Goal: Check status: Check status

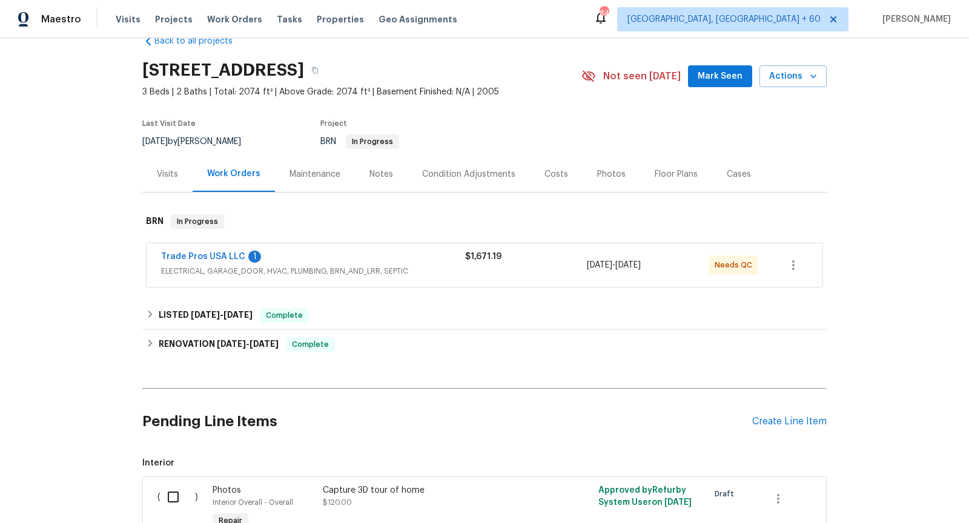
scroll to position [26, 0]
click at [175, 174] on div "Visits" at bounding box center [167, 176] width 21 height 12
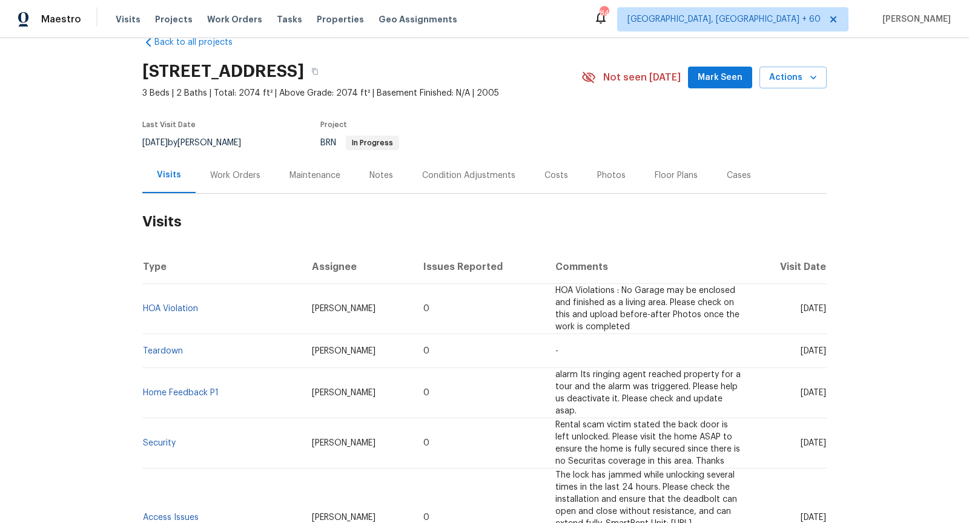
drag, startPoint x: 785, startPoint y: 300, endPoint x: 823, endPoint y: 299, distance: 38.8
click at [823, 305] on span "Fri, Jul 18 2025" at bounding box center [813, 309] width 25 height 8
click at [801, 305] on span "Fri, Jul 18 2025" at bounding box center [813, 309] width 25 height 8
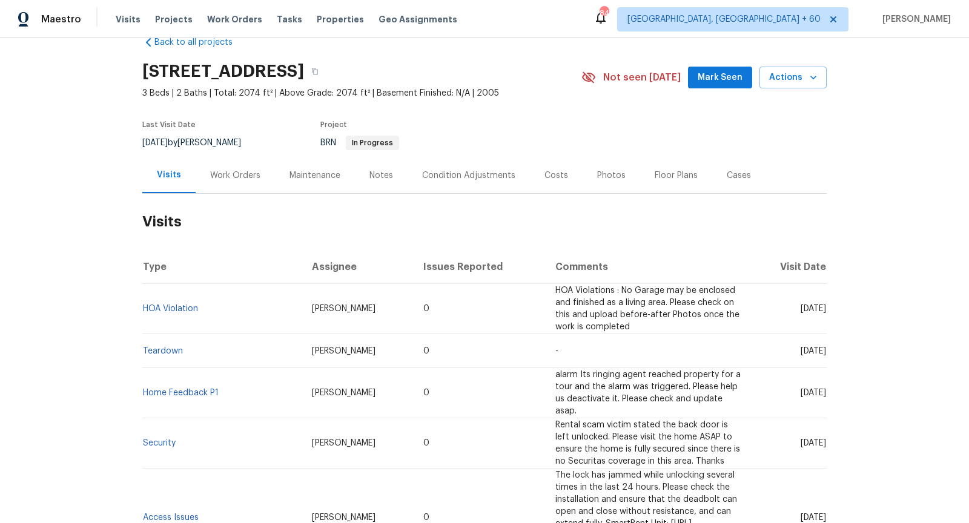
click at [801, 305] on span "Fri, Jul 18 2025" at bounding box center [813, 309] width 25 height 8
copy span "Fri, Jul 18 2025"
click at [247, 171] on div "Work Orders" at bounding box center [235, 176] width 50 height 12
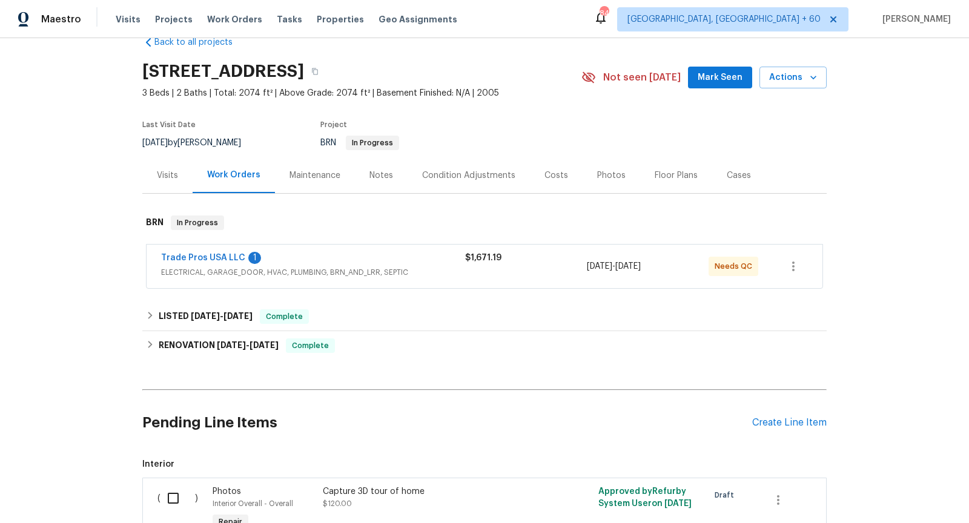
drag, startPoint x: 669, startPoint y: 268, endPoint x: 631, endPoint y: 266, distance: 38.8
click at [631, 266] on div "7/9/2025 - 7/9/2025" at bounding box center [648, 266] width 122 height 29
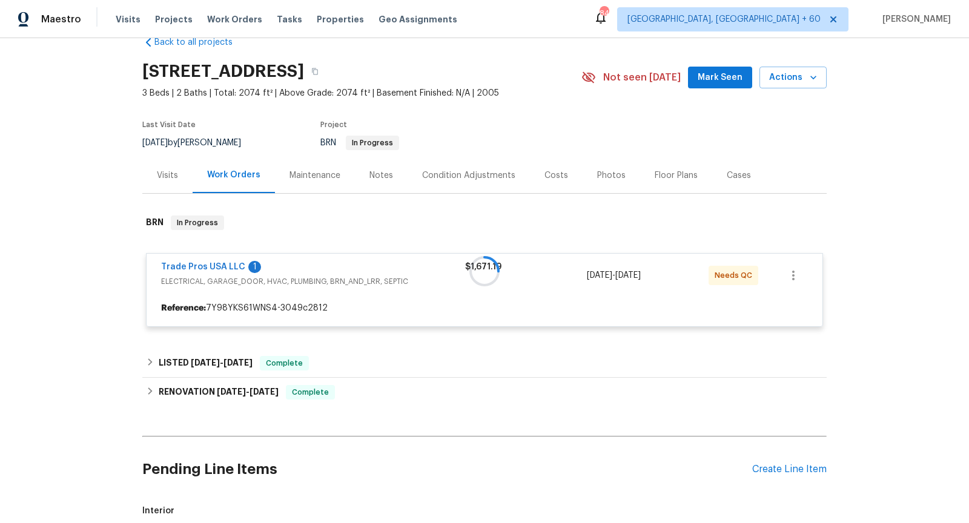
copy span "7/9/2025"
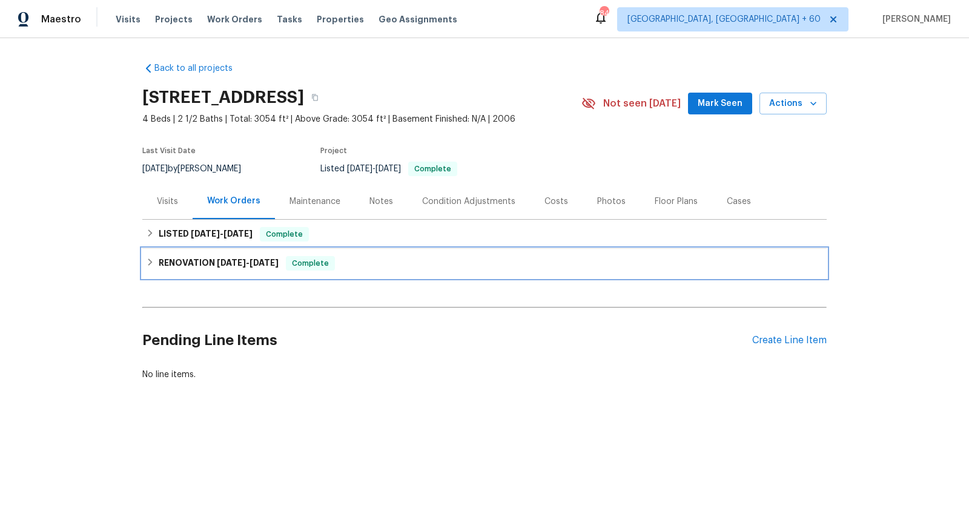
click at [164, 259] on h6 "RENOVATION [DATE] - [DATE]" at bounding box center [219, 263] width 120 height 15
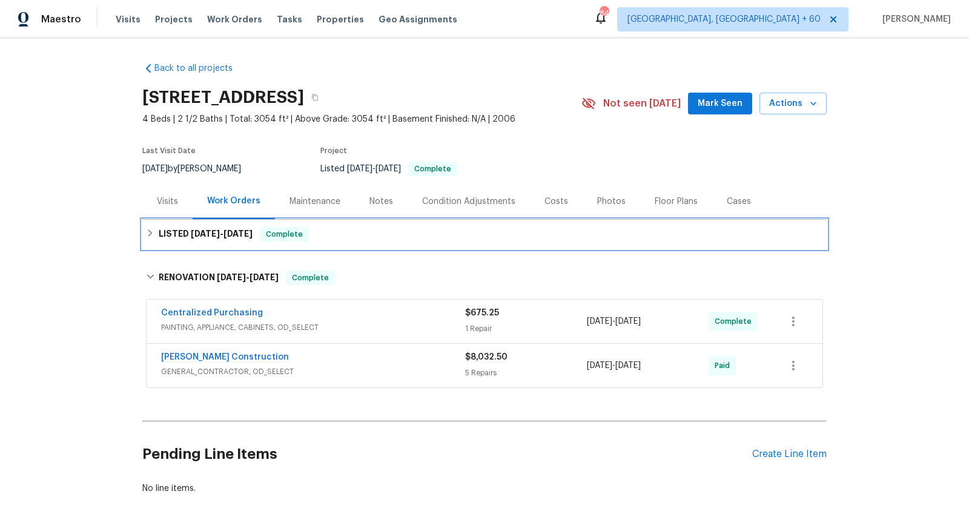
click at [181, 235] on h6 "LISTED [DATE] - [DATE]" at bounding box center [206, 234] width 94 height 15
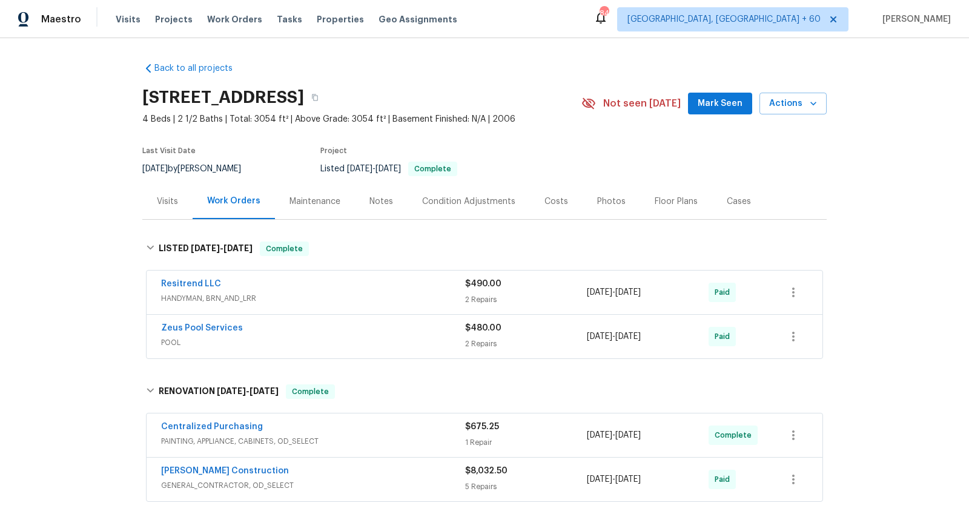
drag, startPoint x: 677, startPoint y: 293, endPoint x: 635, endPoint y: 293, distance: 41.8
click at [635, 293] on div "[DATE] - [DATE]" at bounding box center [648, 292] width 122 height 29
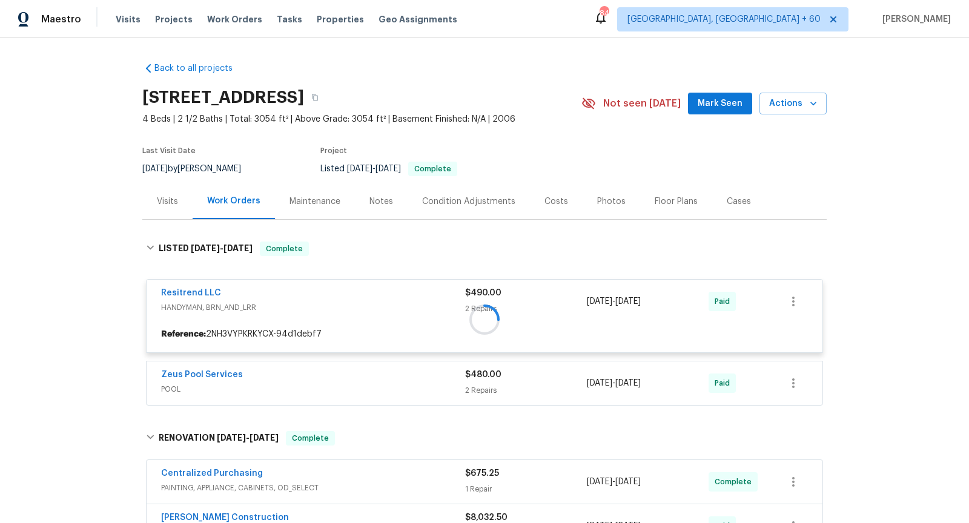
copy span "[DATE]"
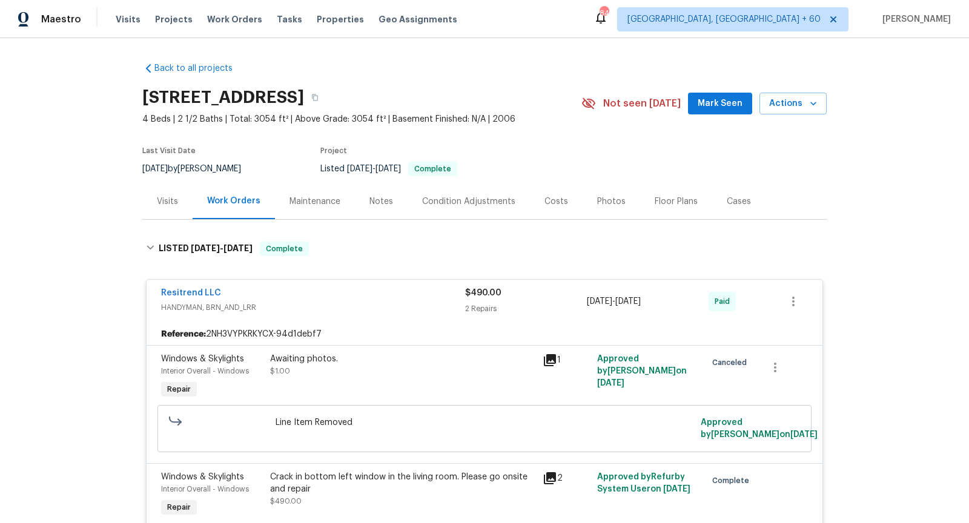
click at [178, 202] on div "Visits" at bounding box center [167, 202] width 50 height 36
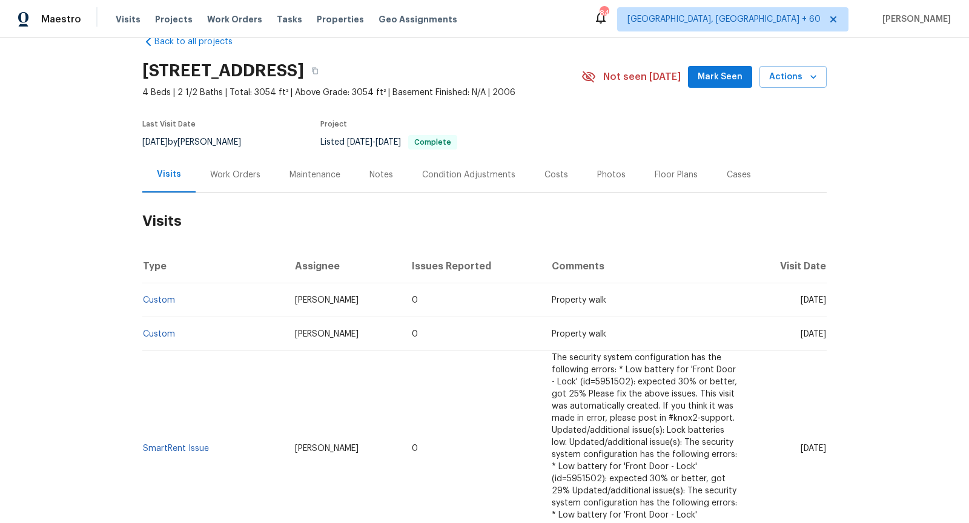
scroll to position [33, 0]
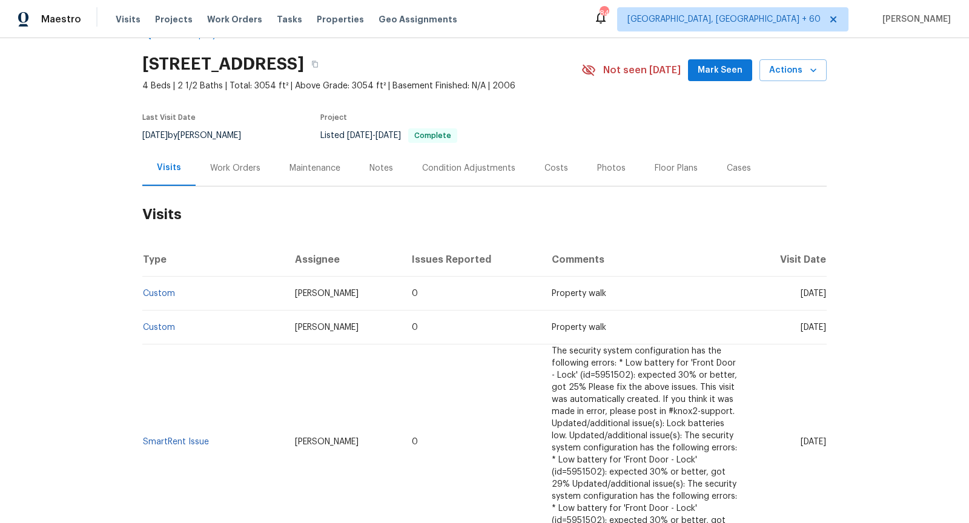
drag, startPoint x: 779, startPoint y: 293, endPoint x: 824, endPoint y: 291, distance: 44.9
click at [824, 291] on span "[DATE]" at bounding box center [813, 294] width 25 height 8
copy span "[DATE]"
